Goal: Information Seeking & Learning: Learn about a topic

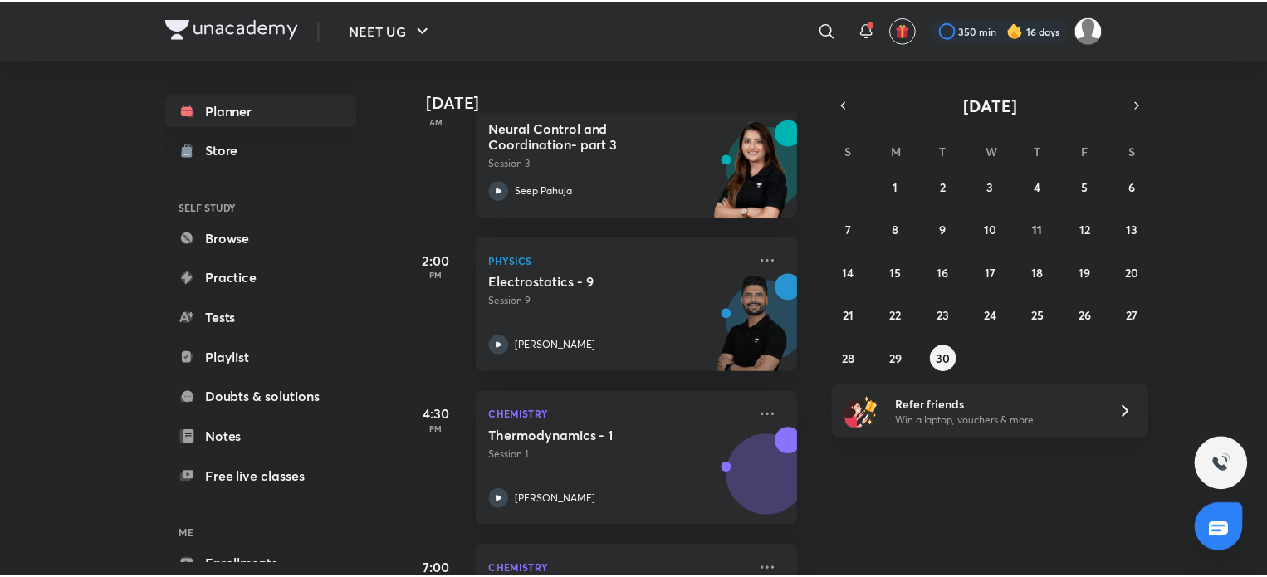
scroll to position [739, 0]
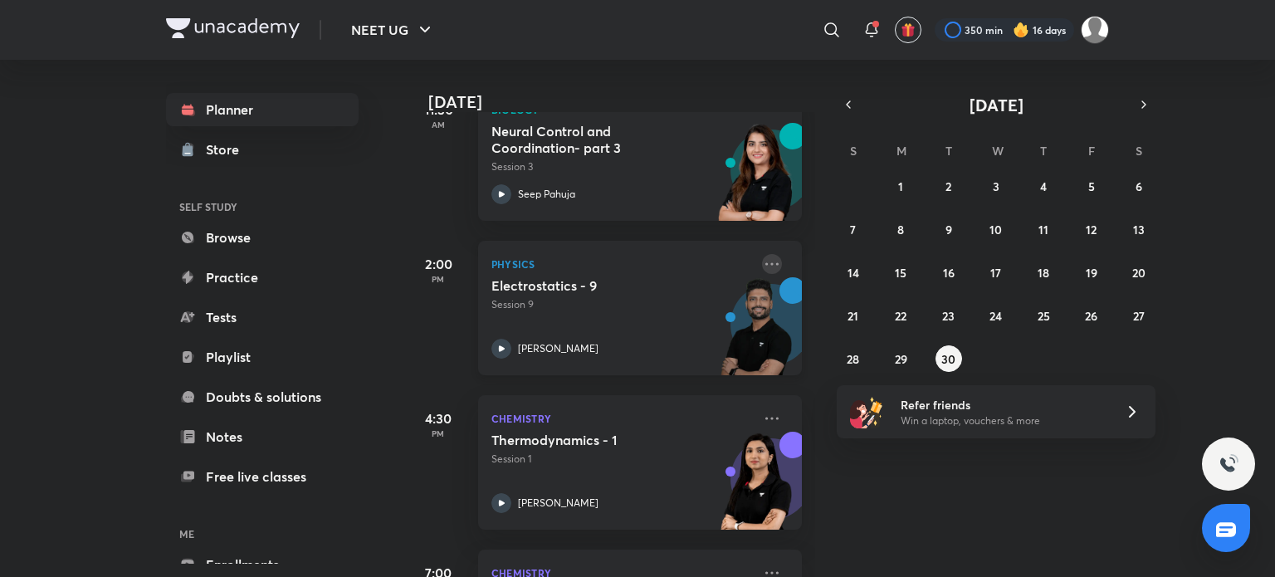
click at [762, 255] on icon at bounding box center [772, 264] width 20 height 20
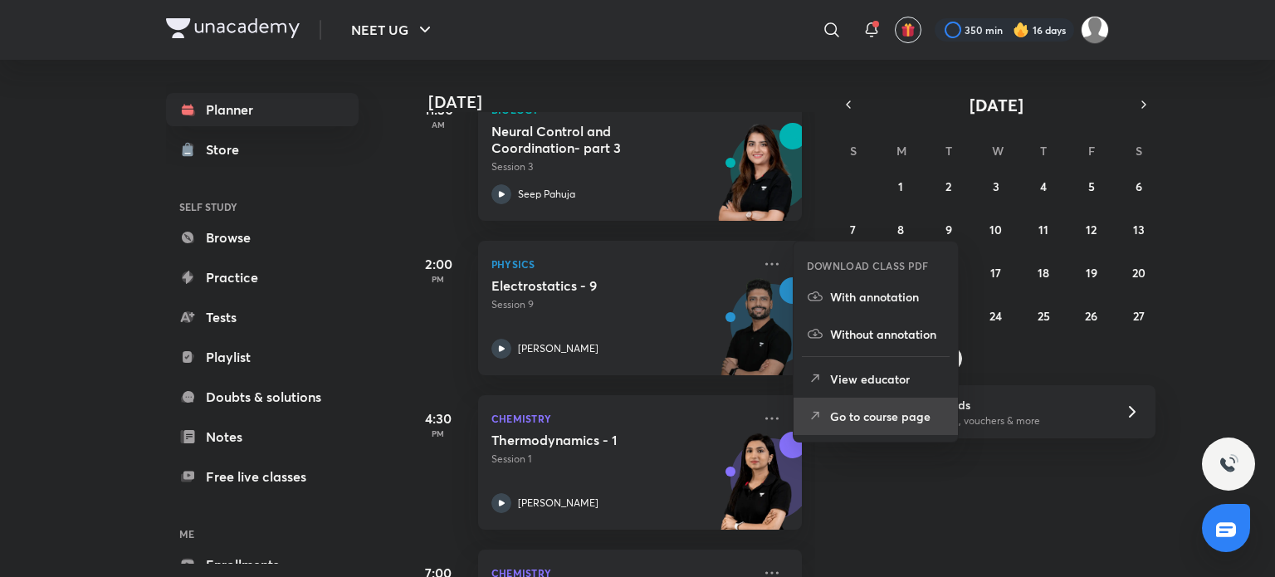
click at [858, 415] on p "Go to course page" at bounding box center [887, 416] width 115 height 17
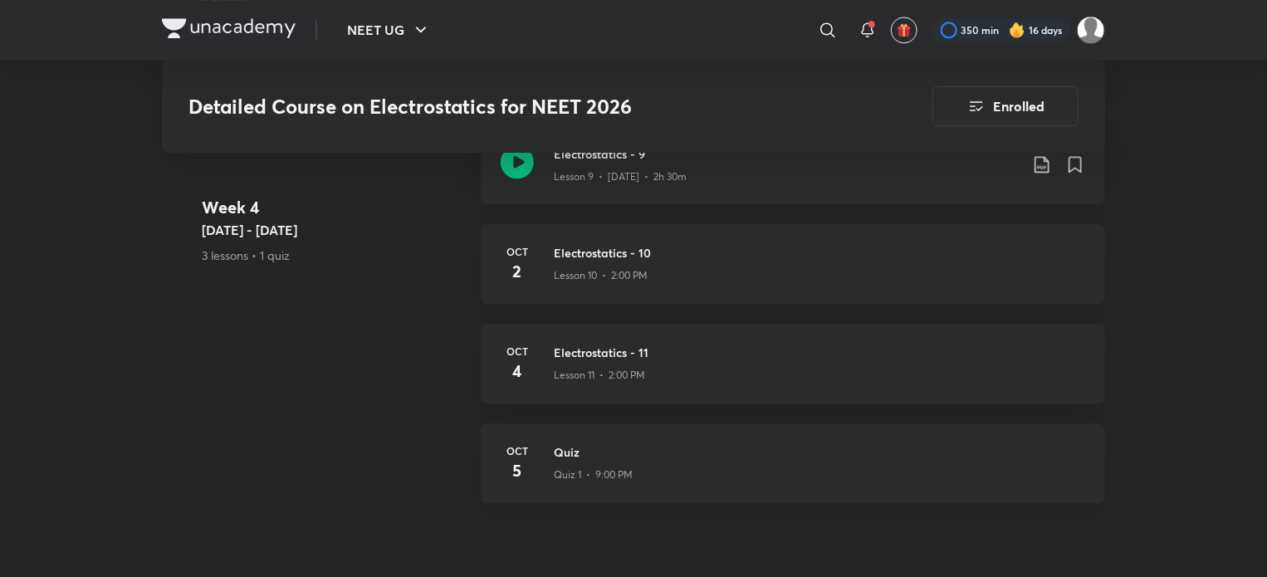
scroll to position [1880, 0]
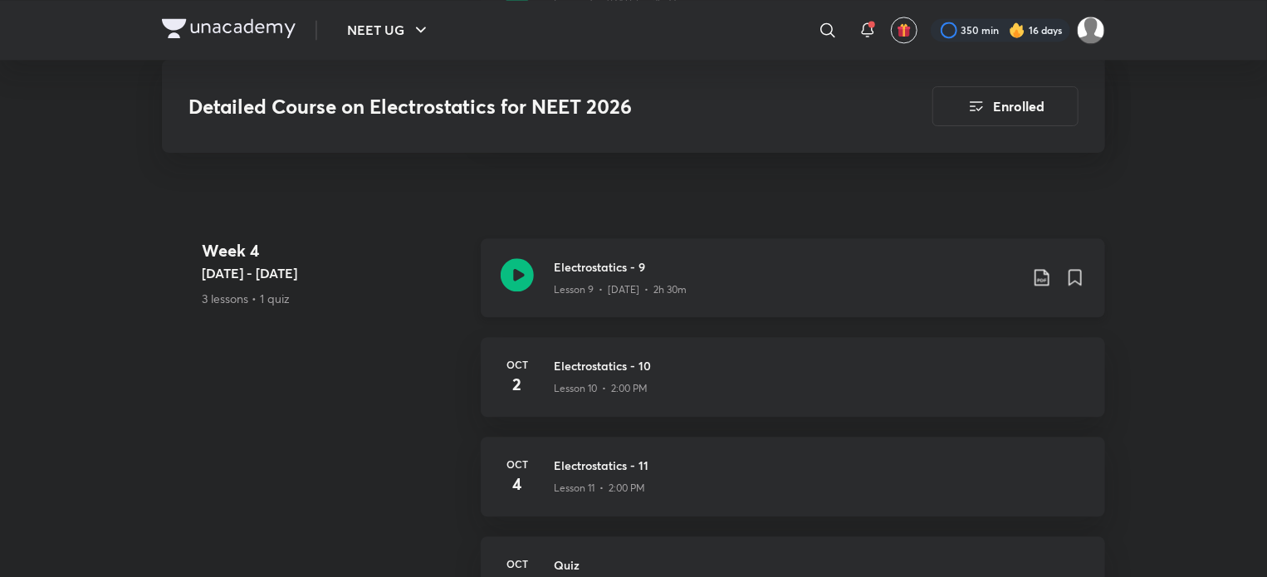
click at [1042, 267] on icon at bounding box center [1042, 277] width 20 height 20
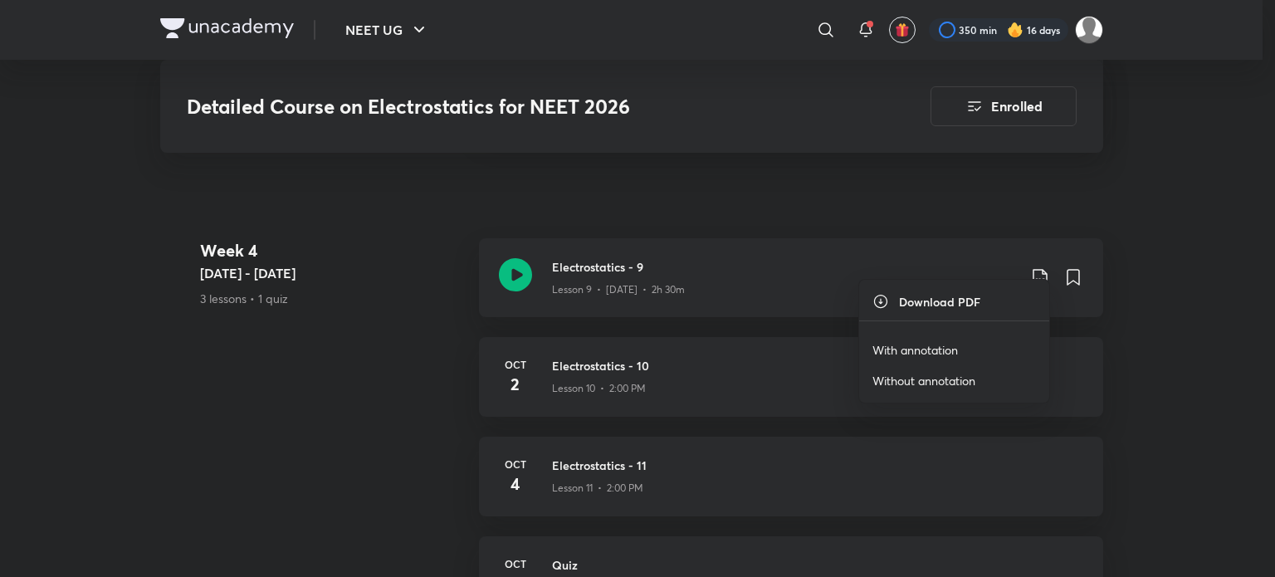
click at [937, 345] on p "With annotation" at bounding box center [916, 349] width 86 height 17
